Goal: Transaction & Acquisition: Purchase product/service

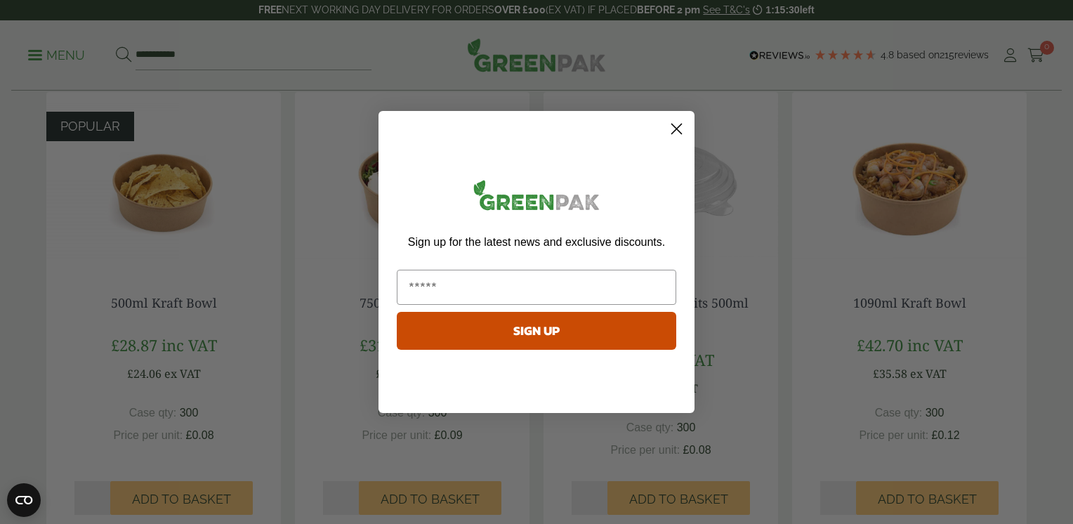
click at [681, 131] on circle "Close dialog" at bounding box center [676, 128] width 23 height 23
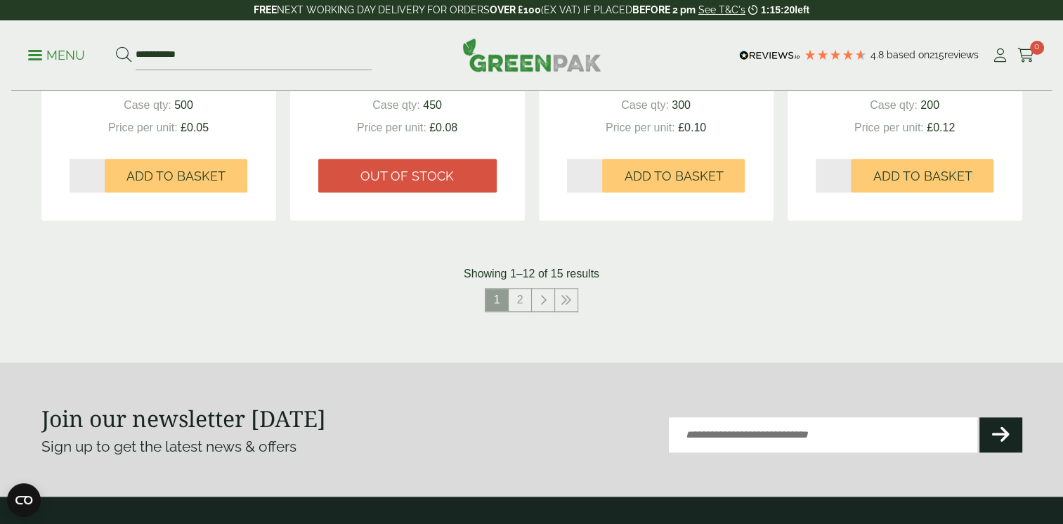
scroll to position [1616, 0]
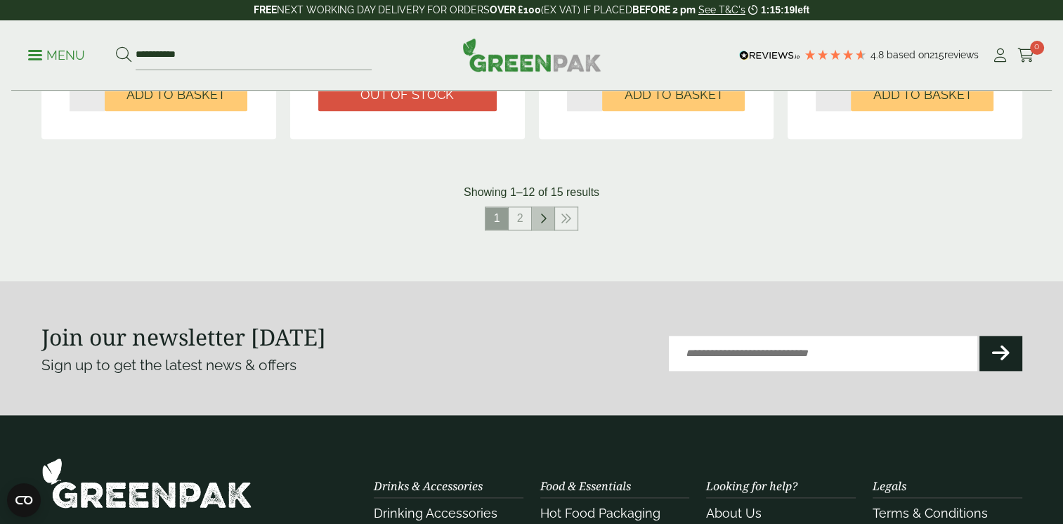
click at [544, 221] on icon at bounding box center [543, 218] width 7 height 11
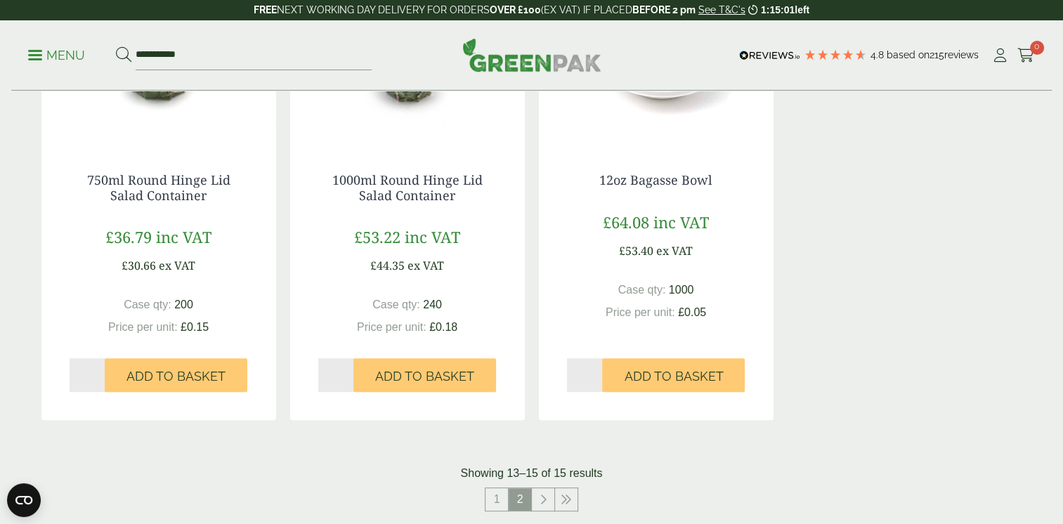
scroll to position [492, 0]
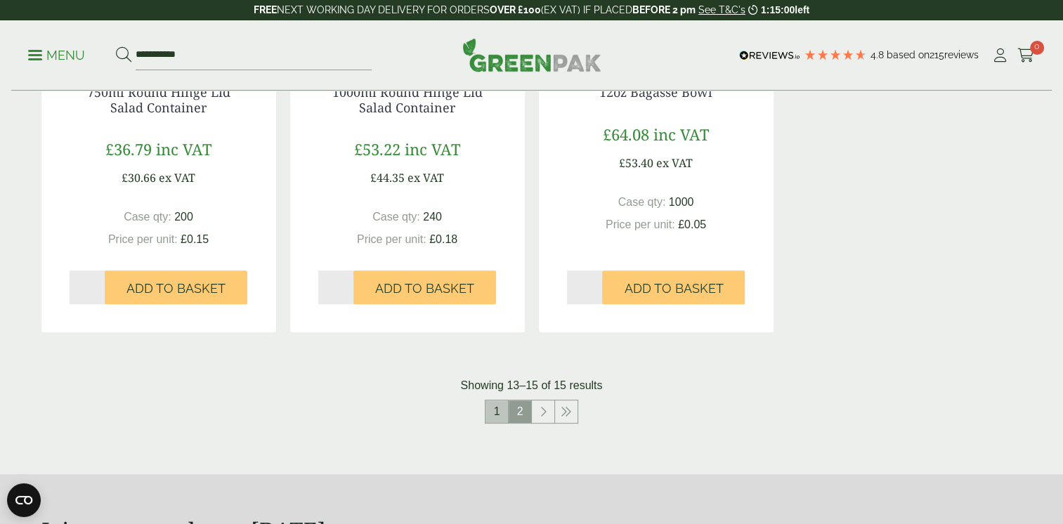
click at [494, 412] on link "1" at bounding box center [496, 411] width 22 height 22
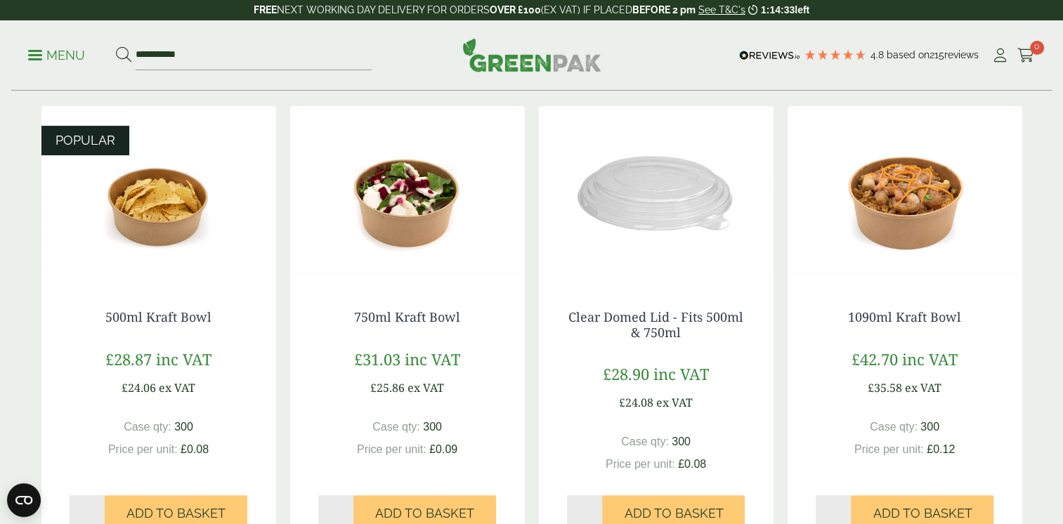
scroll to position [337, 0]
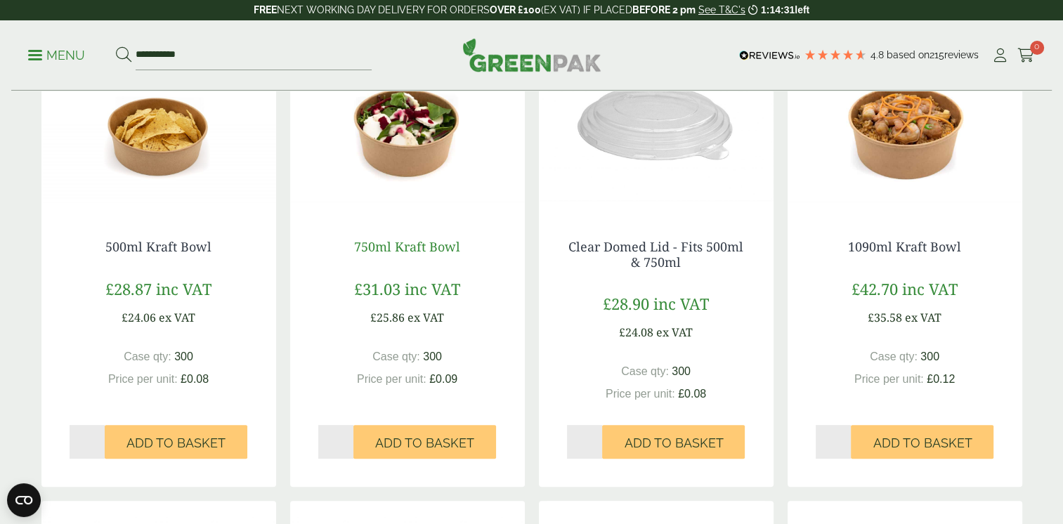
click at [406, 246] on link "750ml Kraft Bowl" at bounding box center [407, 246] width 106 height 17
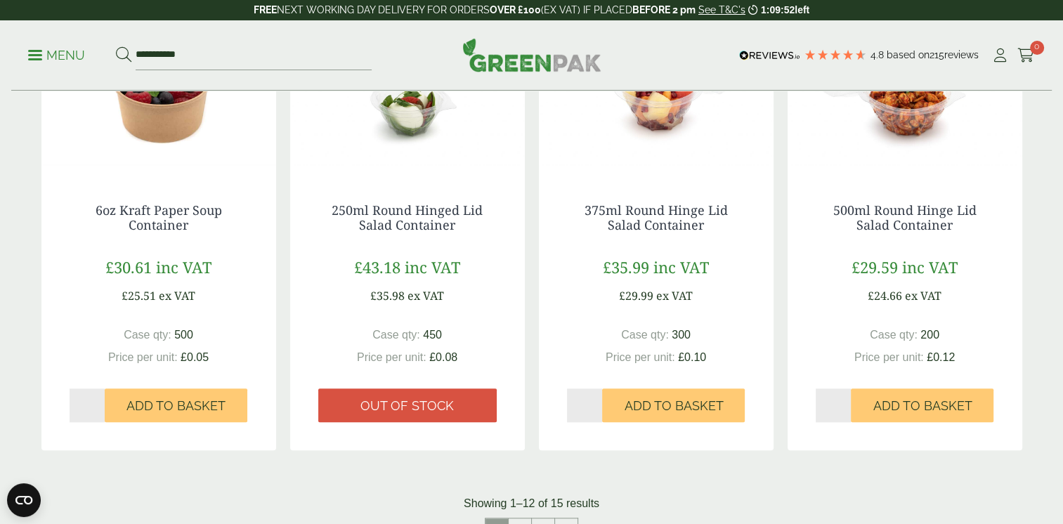
scroll to position [1040, 0]
